Goal: Find specific page/section: Find specific page/section

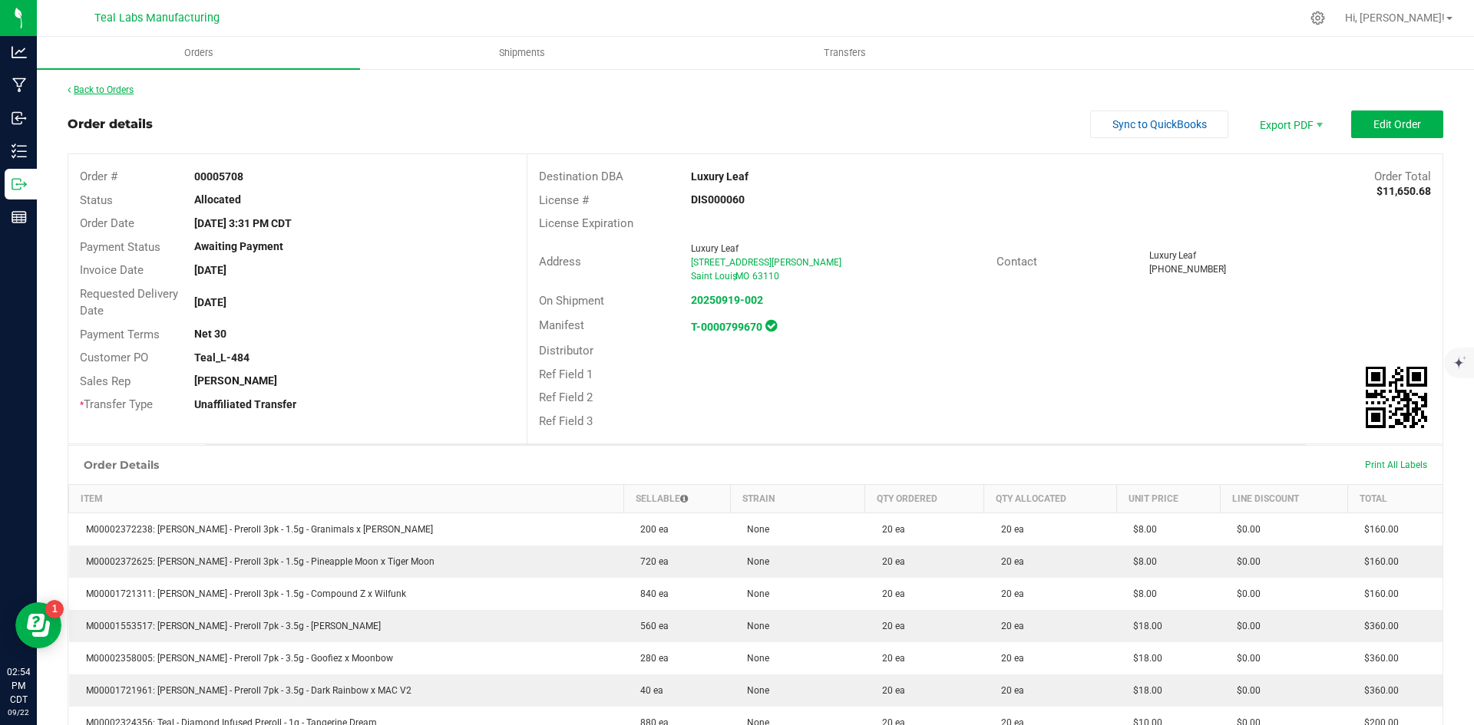
click at [114, 94] on link "Back to Orders" at bounding box center [101, 89] width 66 height 11
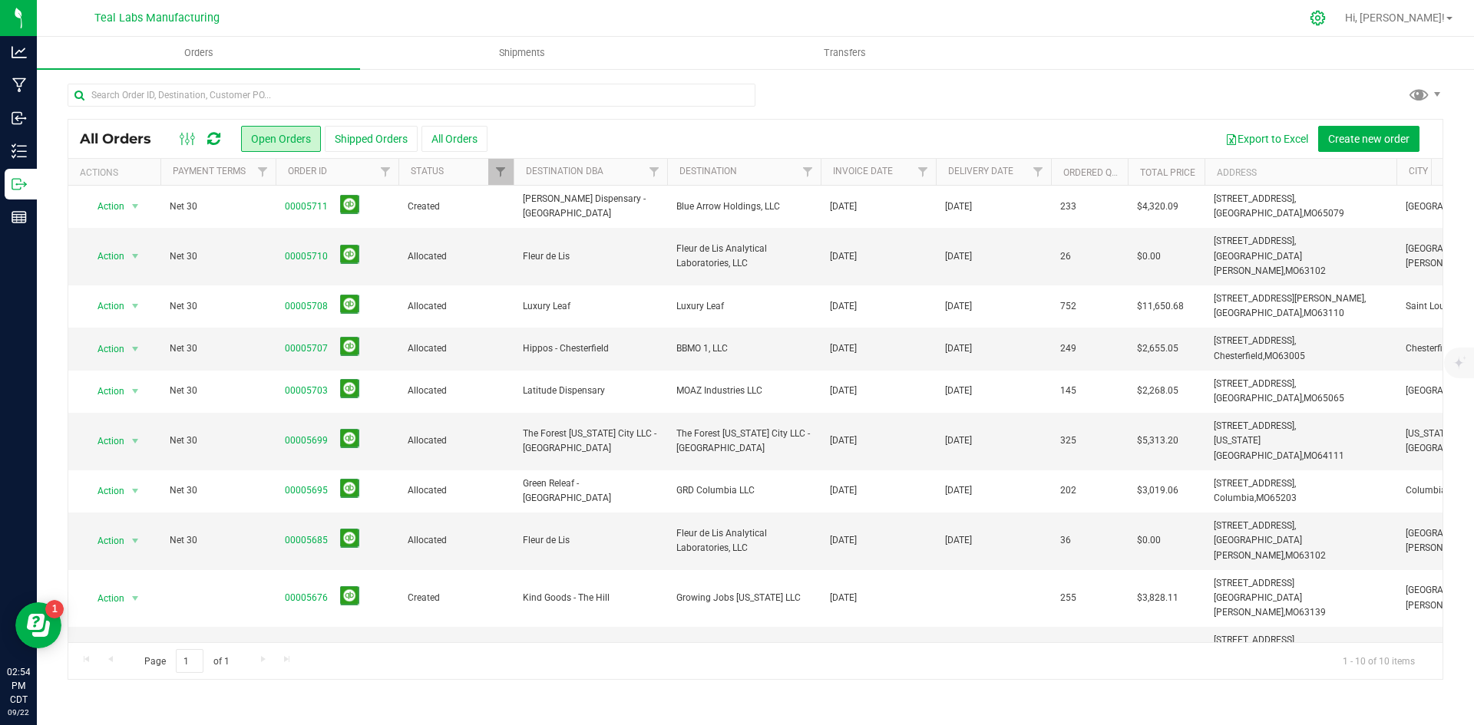
click at [1325, 13] on icon at bounding box center [1317, 18] width 15 height 15
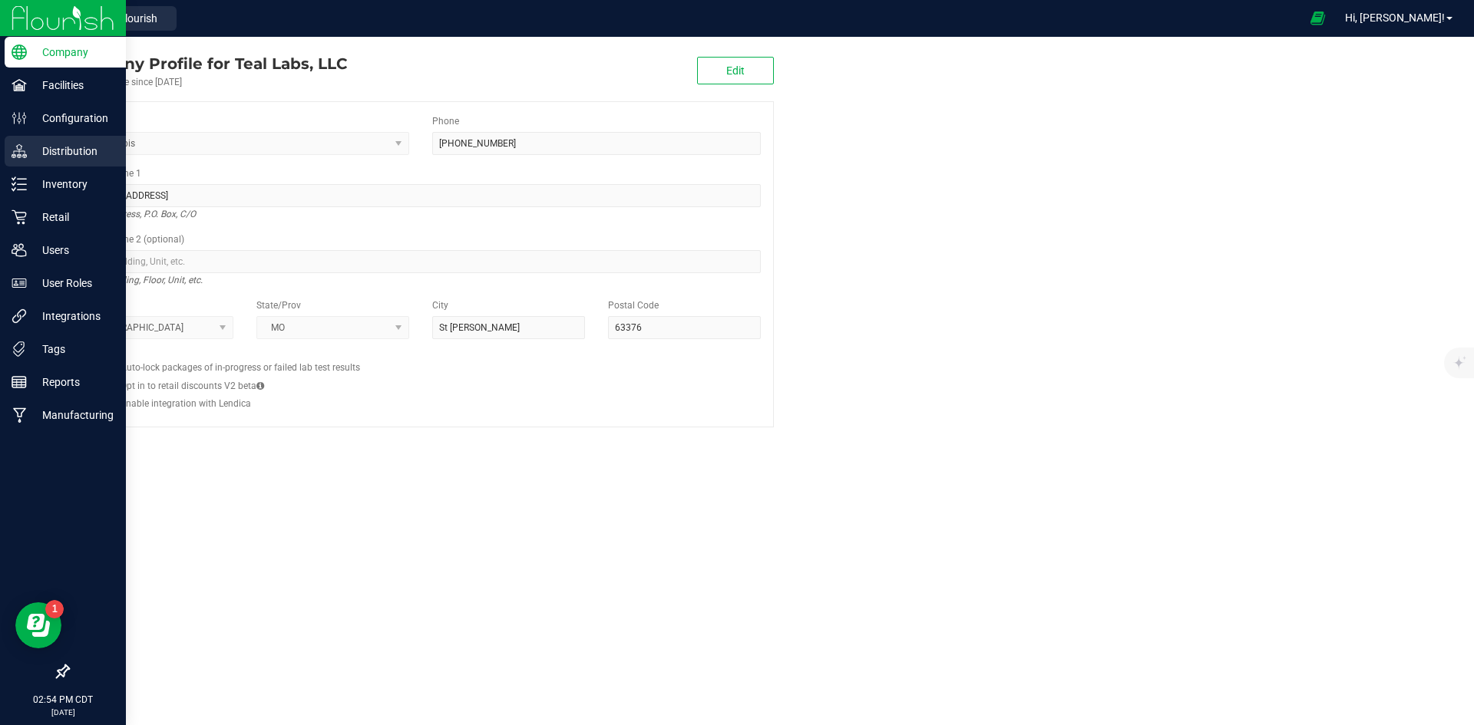
click at [58, 150] on p "Distribution" at bounding box center [73, 151] width 92 height 18
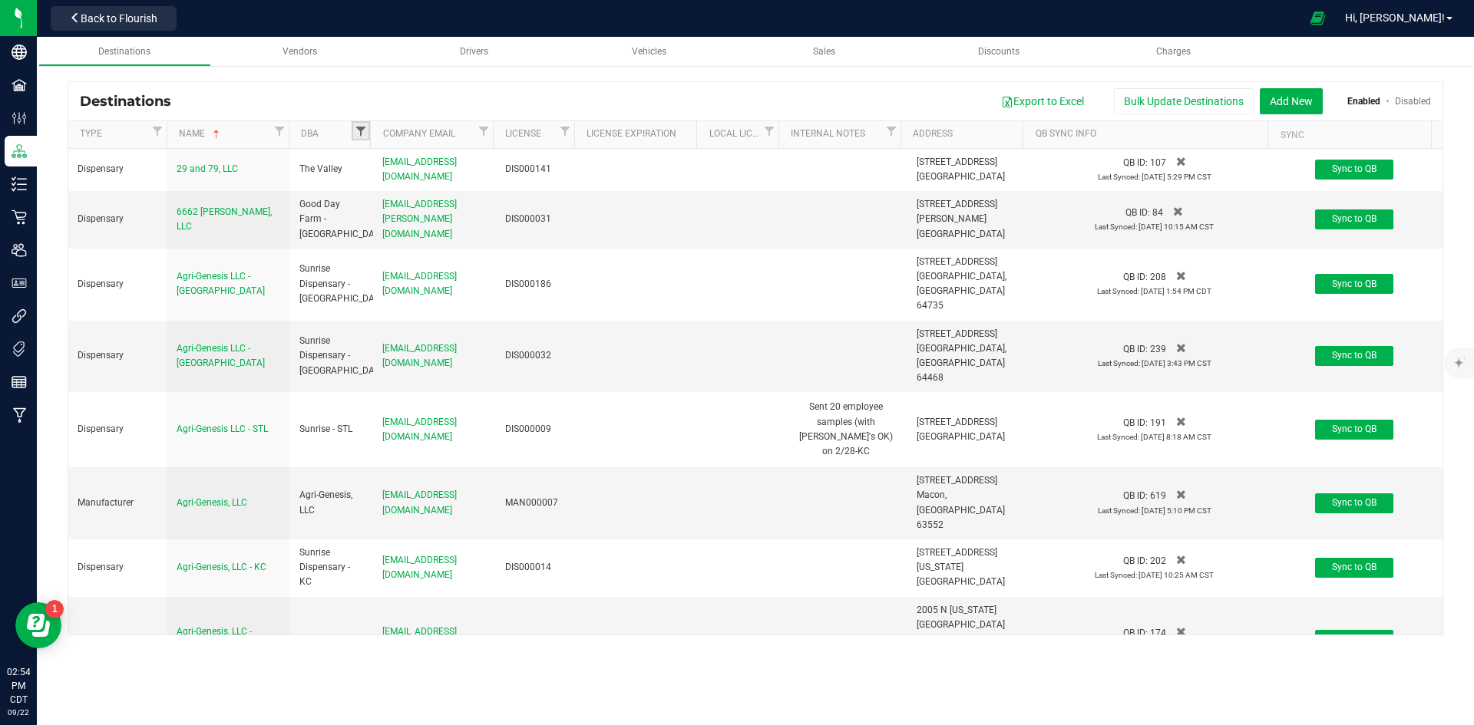
click at [358, 136] on span "Filter" at bounding box center [361, 131] width 12 height 12
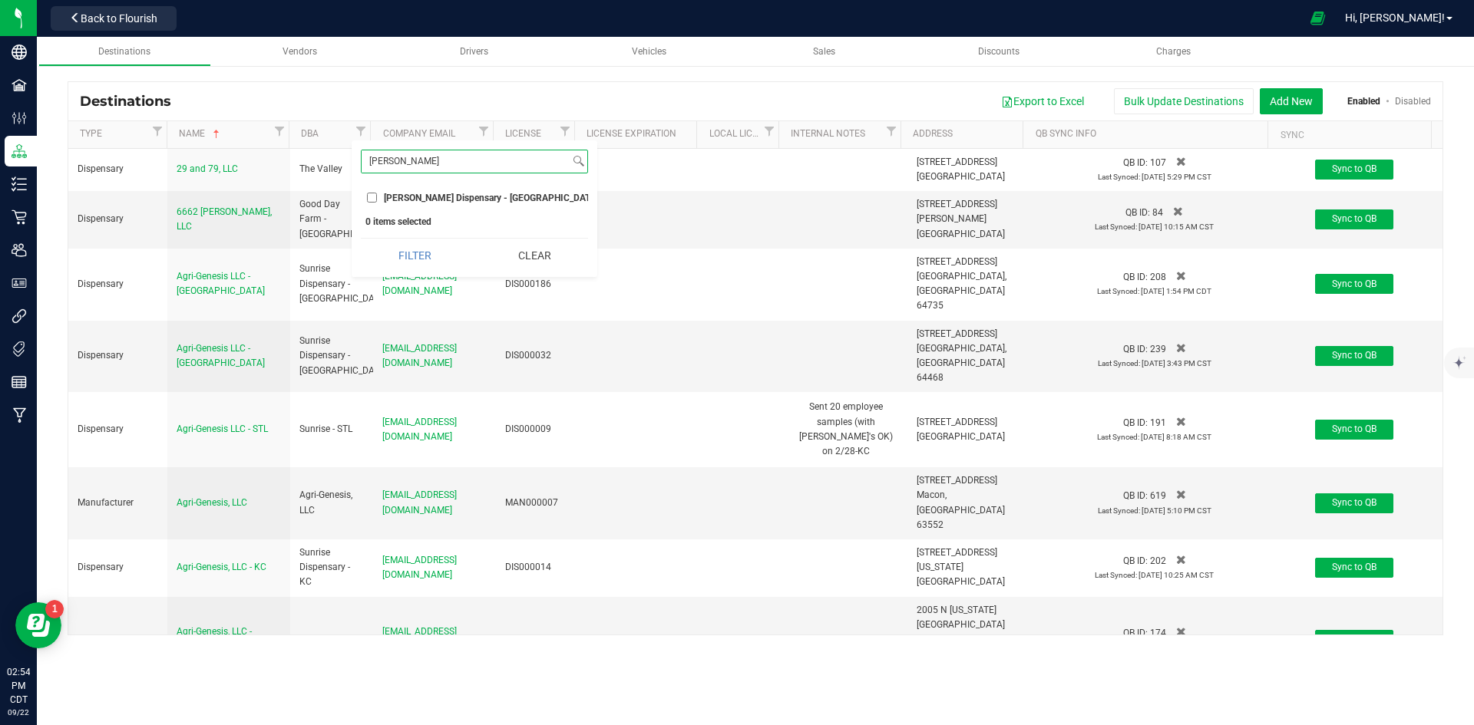
type input "[PERSON_NAME]"
click at [372, 200] on input "[PERSON_NAME] Dispensary - [GEOGRAPHIC_DATA]" at bounding box center [372, 198] width 10 height 10
click at [397, 262] on button "Filter" at bounding box center [415, 256] width 108 height 34
checkbox input "true"
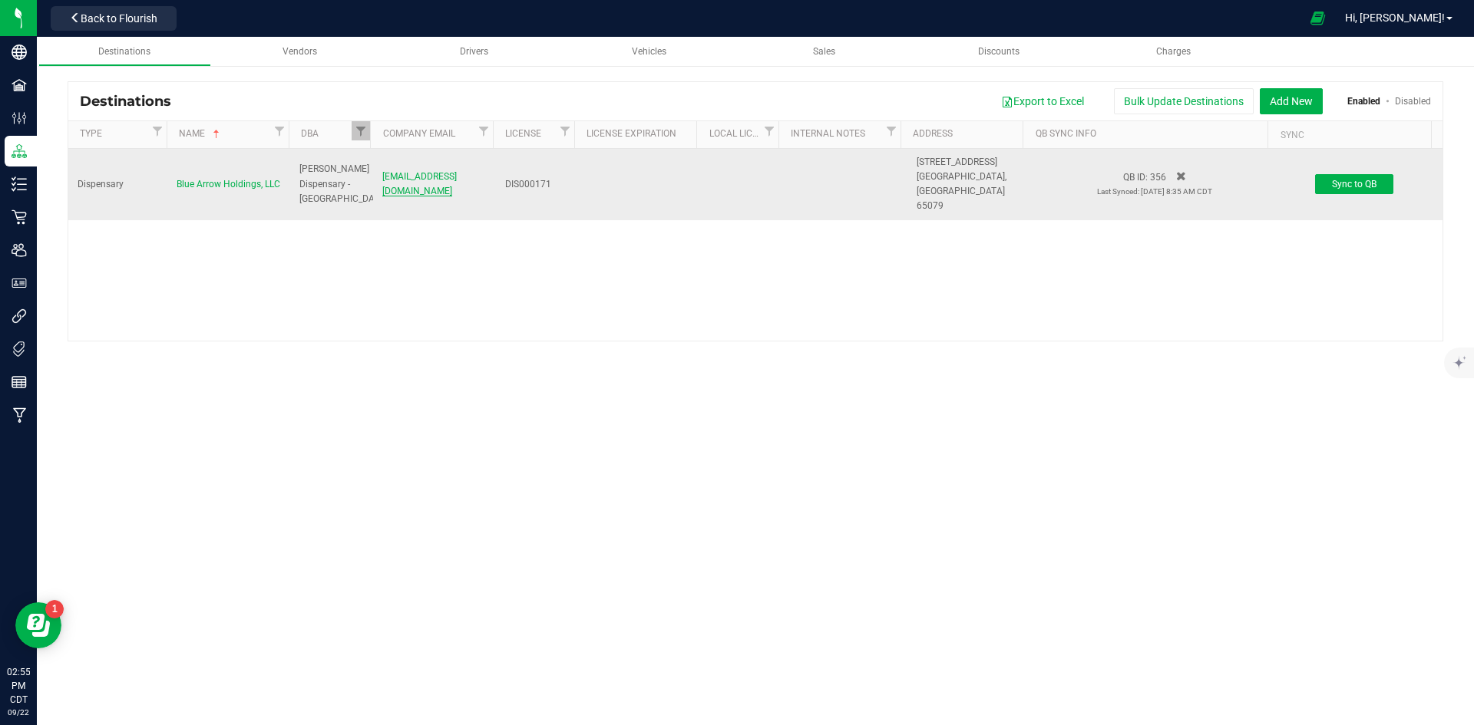
click at [405, 180] on span "[EMAIL_ADDRESS][DOMAIN_NAME]" at bounding box center [419, 183] width 74 height 25
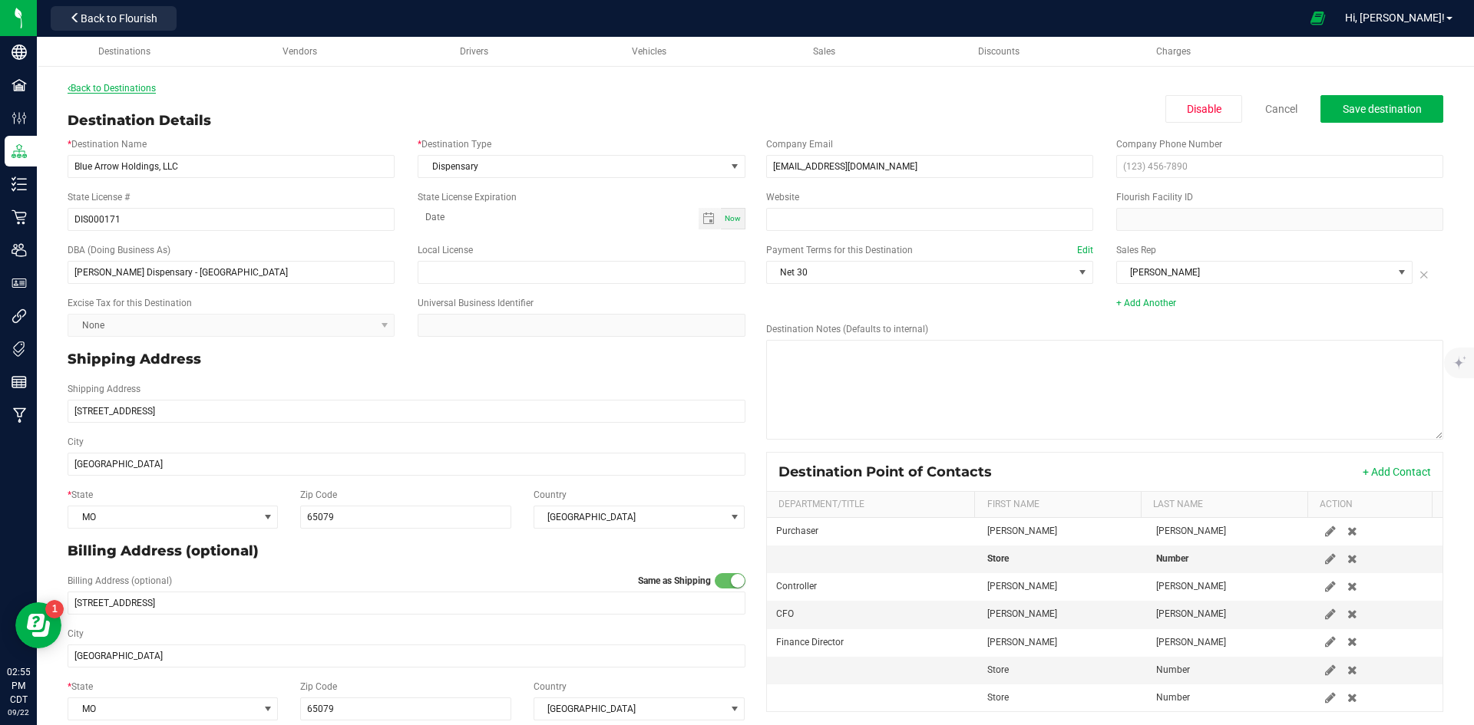
click at [152, 84] on link "Back to Destinations" at bounding box center [112, 88] width 88 height 11
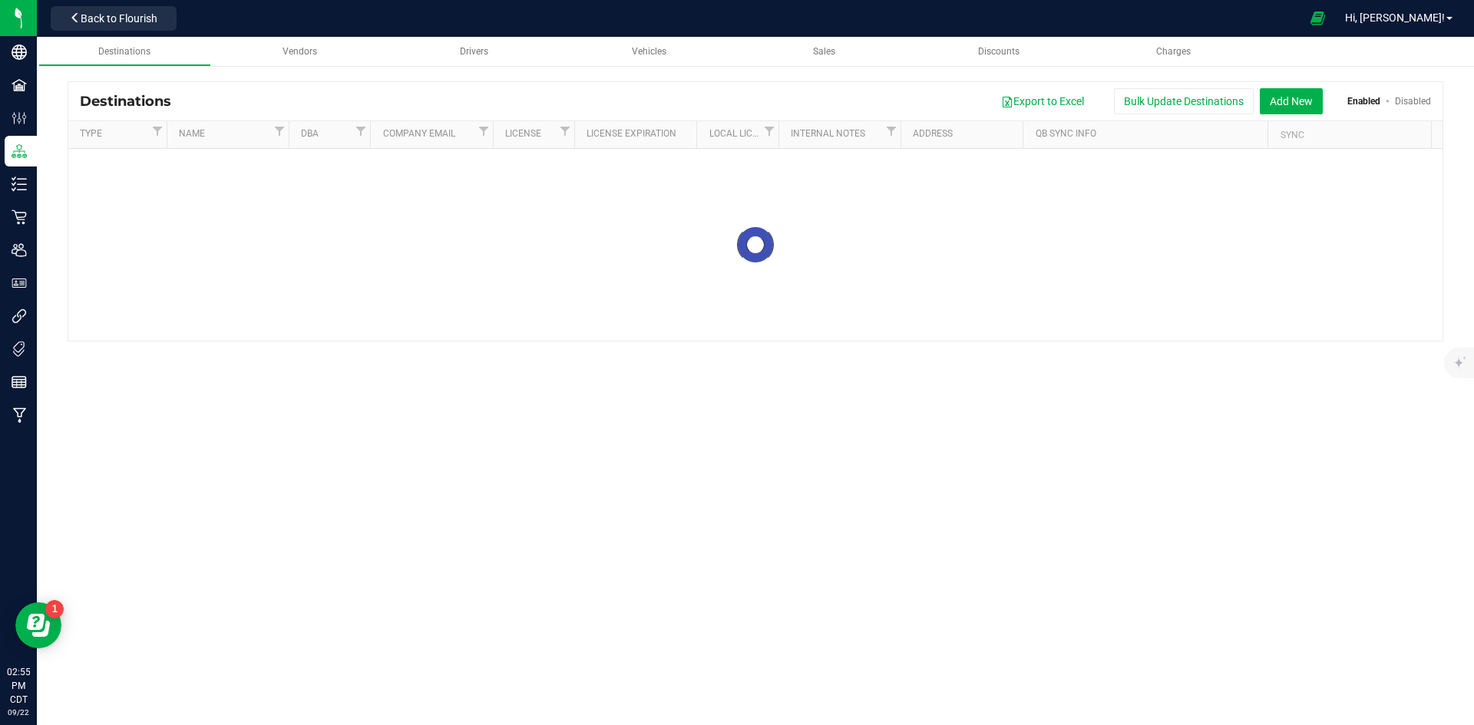
click at [147, 22] on span "Back to Flourish" at bounding box center [119, 18] width 77 height 12
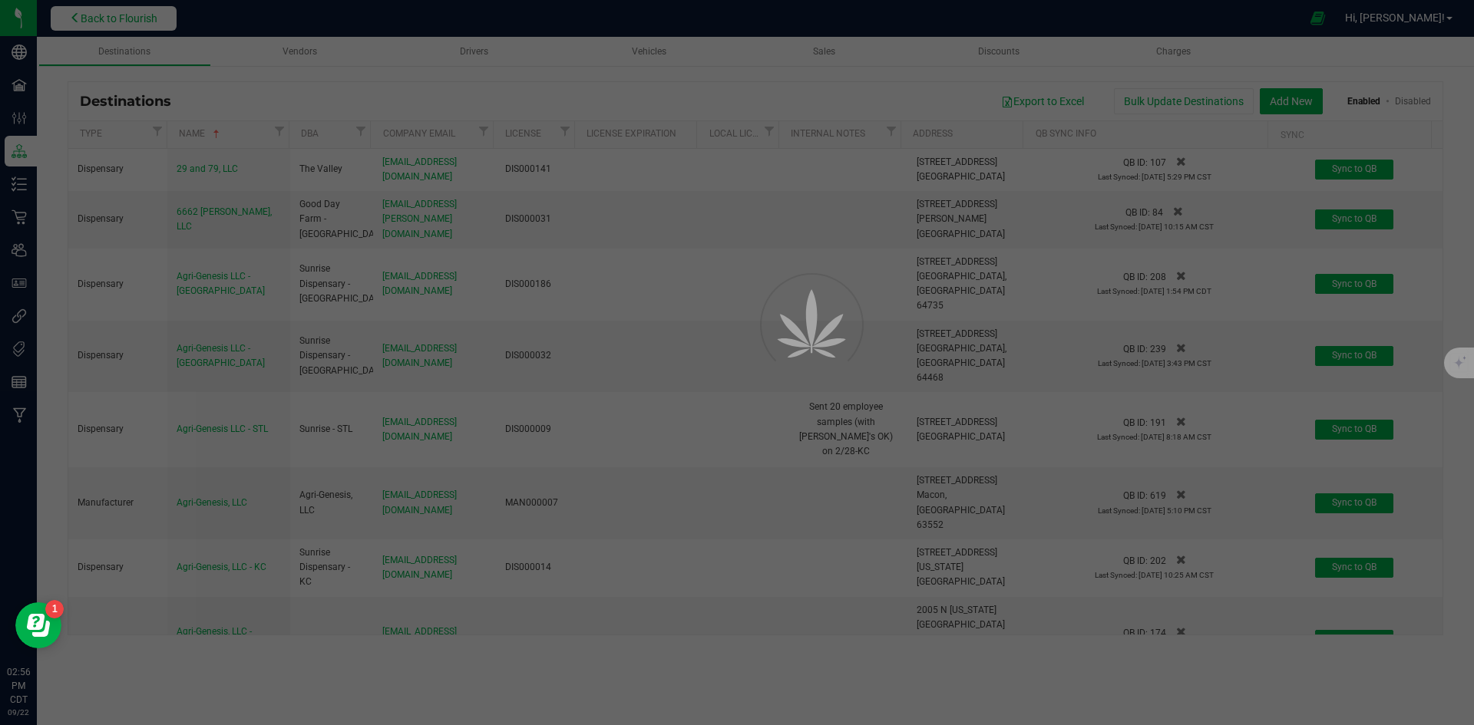
click at [120, 17] on div at bounding box center [737, 362] width 1474 height 725
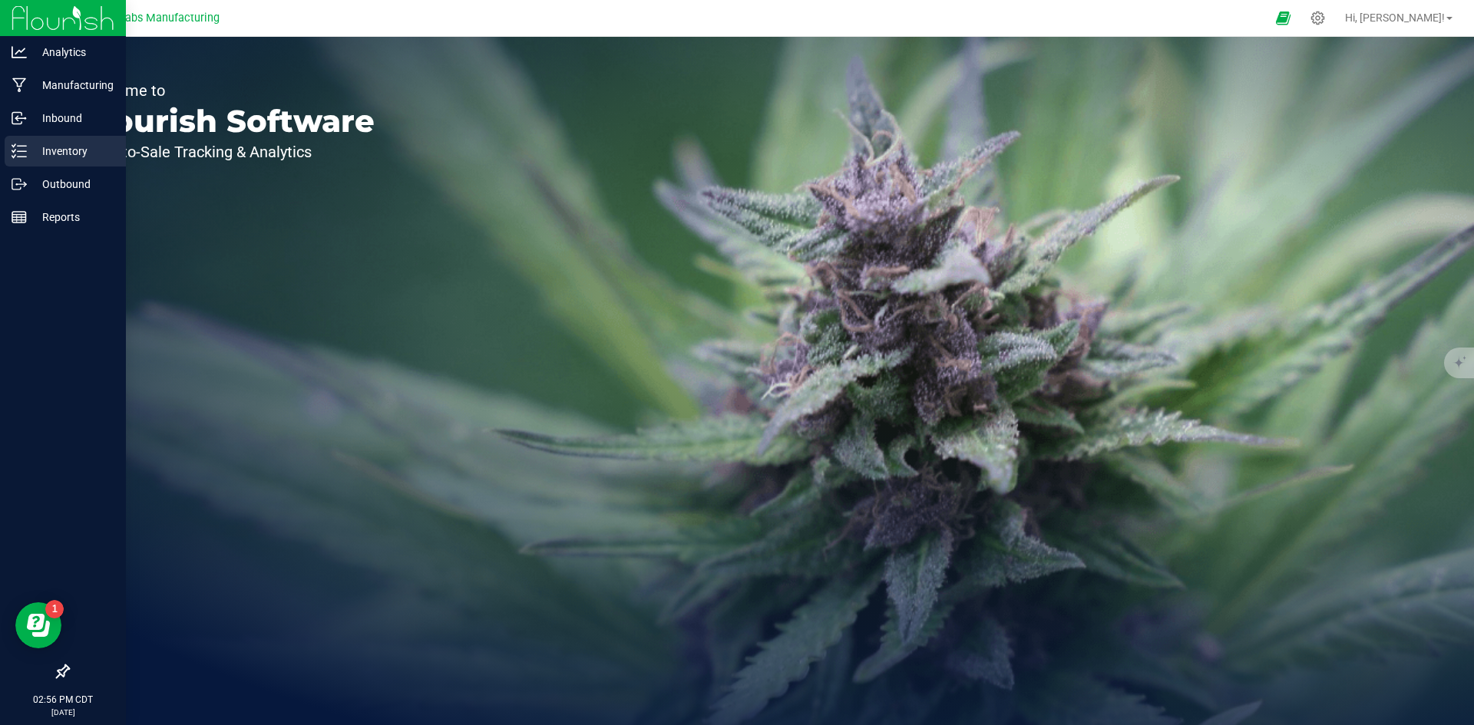
click at [85, 154] on p "Inventory" at bounding box center [73, 151] width 92 height 18
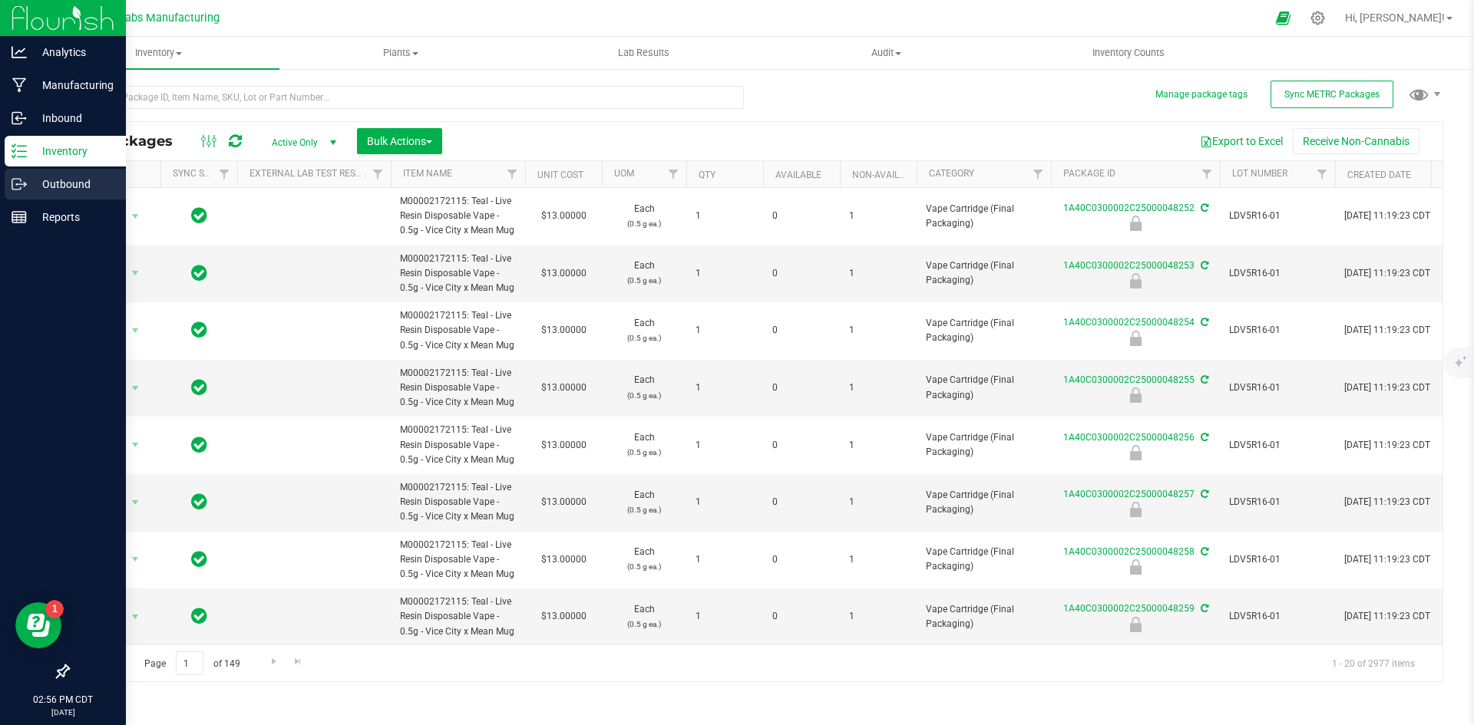
click at [70, 177] on p "Outbound" at bounding box center [73, 184] width 92 height 18
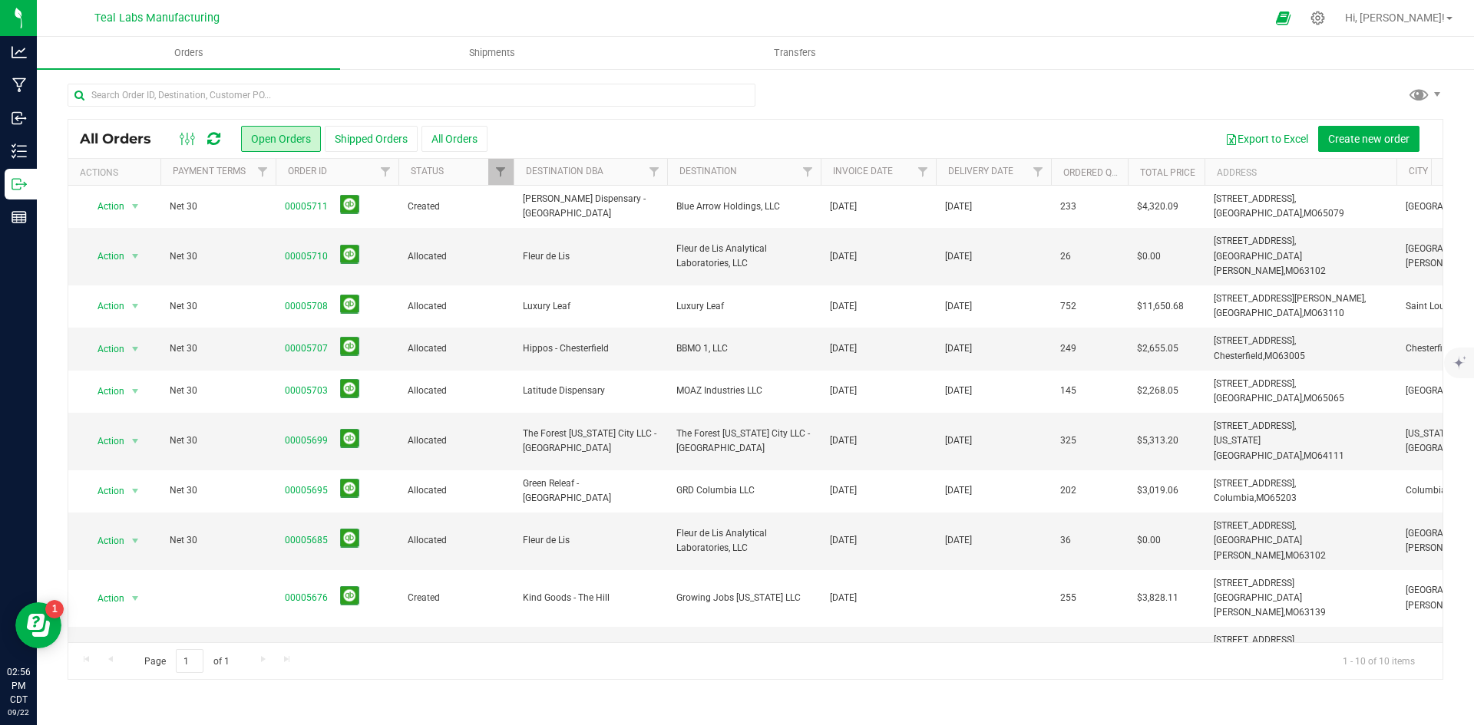
click at [935, 79] on div "All Orders Open Orders Shipped Orders All Orders Export to Excel Create new ord…" at bounding box center [755, 382] width 1437 height 628
